Goal: Task Accomplishment & Management: Use online tool/utility

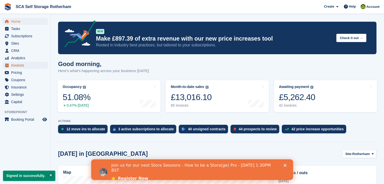
click at [27, 65] on span "Invoices" at bounding box center [26, 65] width 30 height 7
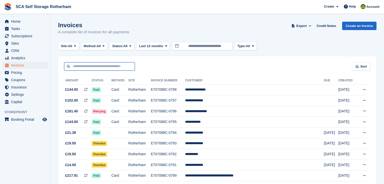
click at [101, 65] on input "text" at bounding box center [99, 66] width 71 height 8
click at [182, 29] on div "Invoices A complete list of invoices for all payments Export Export Invoices Ex…" at bounding box center [217, 31] width 318 height 19
click at [312, 27] on span at bounding box center [309, 25] width 5 height 5
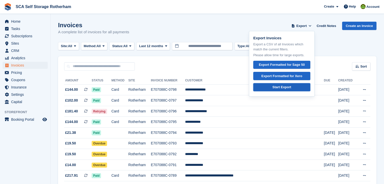
click at [288, 88] on div "Start Export" at bounding box center [281, 87] width 19 height 5
click at [287, 74] on div "Export Formatted for Xero" at bounding box center [281, 76] width 41 height 5
click at [263, 24] on div "Invoices A complete list of invoices for all payments Export Export Invoices Ex…" at bounding box center [217, 31] width 318 height 19
